Goal: Transaction & Acquisition: Purchase product/service

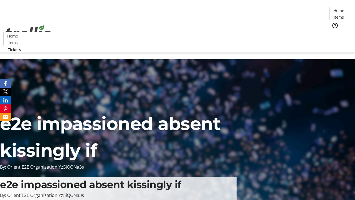
click at [334, 32] on span "Tickets" at bounding box center [340, 35] width 13 height 6
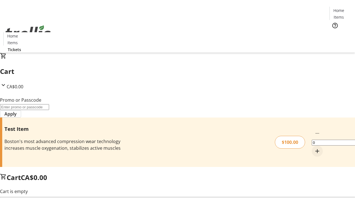
click at [314, 148] on mat-icon "Increment by one" at bounding box center [317, 151] width 7 height 7
type input "1"
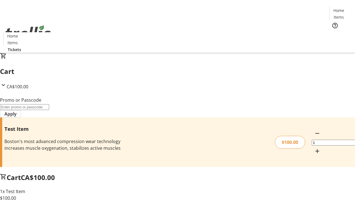
type input "FLAT"
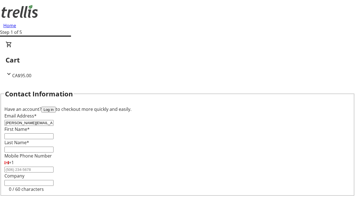
type input "[PERSON_NAME][EMAIL_ADDRESS][DOMAIN_NAME]"
type input "[PERSON_NAME]"
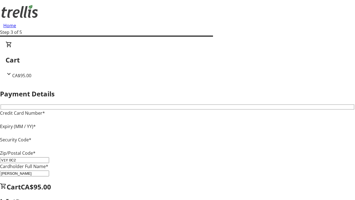
type input "V1Y 0C2"
